Goal: Task Accomplishment & Management: Manage account settings

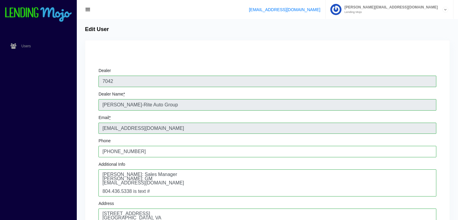
scroll to position [66, 0]
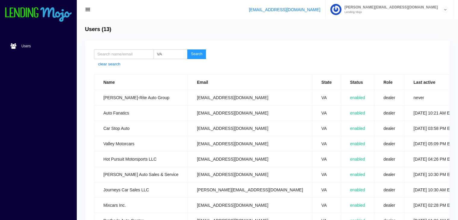
scroll to position [11, 0]
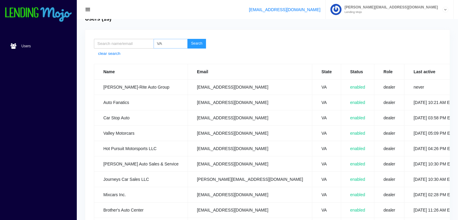
click at [168, 43] on input "VA" at bounding box center [171, 44] width 34 height 10
type input "V"
type input "MD"
click at [194, 47] on button "Search" at bounding box center [196, 44] width 19 height 10
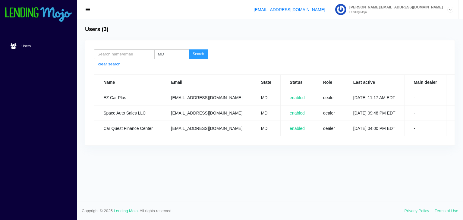
scroll to position [0, 16]
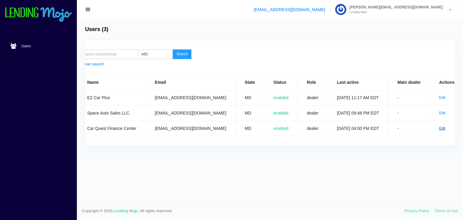
click at [439, 129] on link "Edit" at bounding box center [442, 128] width 6 height 4
click at [154, 52] on input "MD" at bounding box center [155, 54] width 35 height 10
type input "M"
type input "OK"
click at [180, 51] on button "Search" at bounding box center [182, 54] width 19 height 10
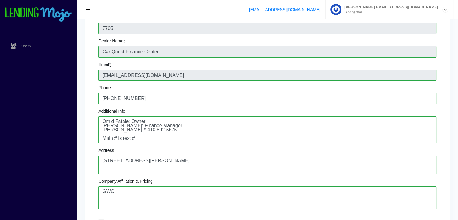
scroll to position [8, 0]
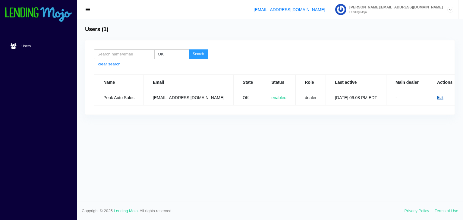
click at [437, 98] on link "Edit" at bounding box center [440, 98] width 6 height 4
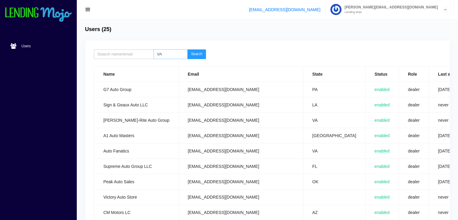
click at [171, 51] on input "VA" at bounding box center [171, 54] width 34 height 10
type input "V"
type input "FL"
click at [198, 52] on button "Search" at bounding box center [196, 54] width 19 height 10
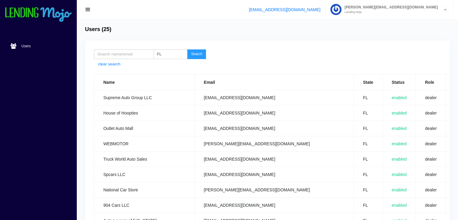
scroll to position [0, 52]
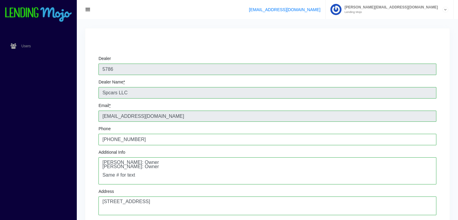
scroll to position [36, 0]
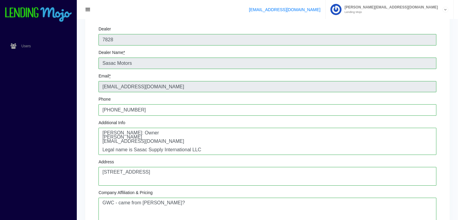
scroll to position [42, 0]
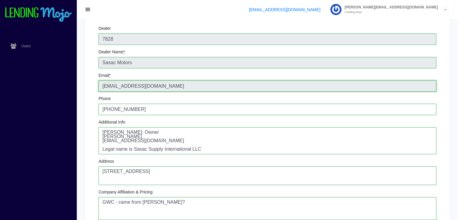
drag, startPoint x: 166, startPoint y: 86, endPoint x: 97, endPoint y: 79, distance: 68.8
click at [97, 79] on div "Dealer 7828 Dealer Name * Sasac Motors Email * luisgcasa22@hotmail.com Phone +1…" at bounding box center [267, 198] width 347 height 353
click at [164, 87] on input "luisgcasa22@hotmail.com" at bounding box center [268, 85] width 338 height 11
drag, startPoint x: 164, startPoint y: 87, endPoint x: 82, endPoint y: 96, distance: 82.8
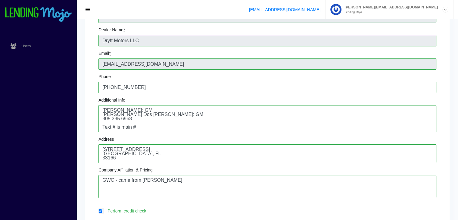
scroll to position [84, 0]
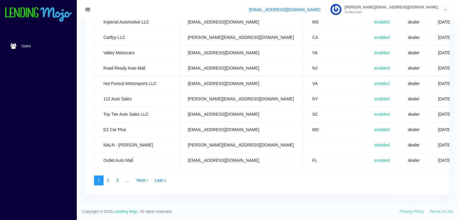
scroll to position [301, 0]
click at [107, 178] on link "2" at bounding box center [108, 180] width 10 height 10
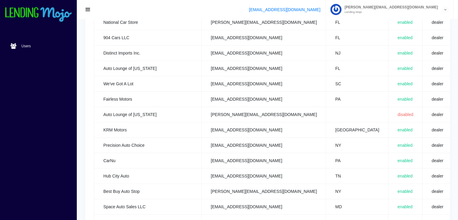
scroll to position [0, 46]
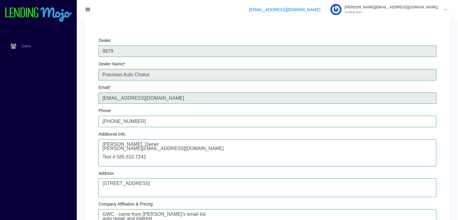
scroll to position [24, 0]
